Goal: Navigation & Orientation: Find specific page/section

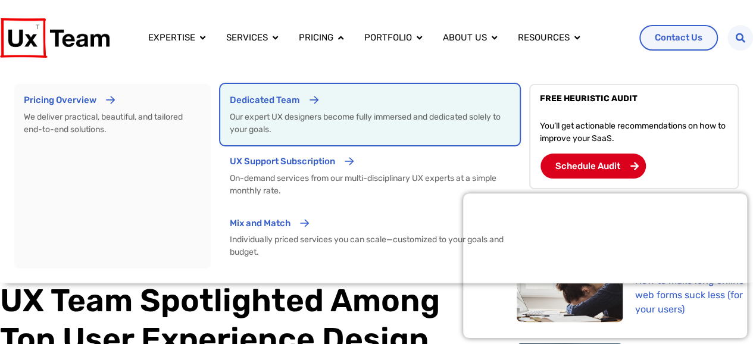
click at [295, 144] on link "Dedicated Team Our expert UX designers become fully immersed and dedicated sole…" at bounding box center [369, 114] width 299 height 61
